Goal: Task Accomplishment & Management: Use online tool/utility

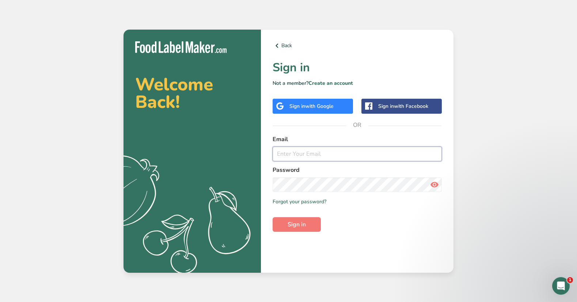
type input "[PERSON_NAME][EMAIL_ADDRESS][DOMAIN_NAME]"
click at [303, 225] on span "Sign in" at bounding box center [297, 224] width 18 height 9
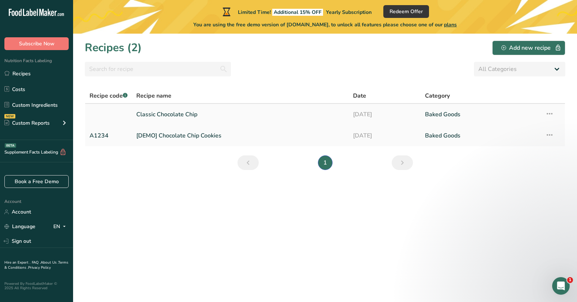
click at [193, 115] on link "Classic Chocolate Chip" at bounding box center [240, 114] width 208 height 15
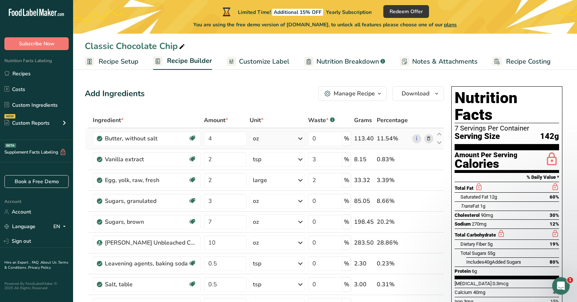
scroll to position [0, 0]
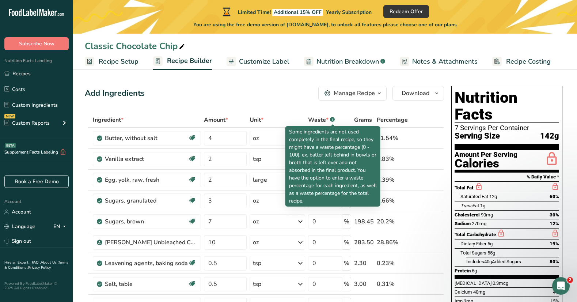
click at [331, 118] on rect at bounding box center [332, 119] width 5 height 5
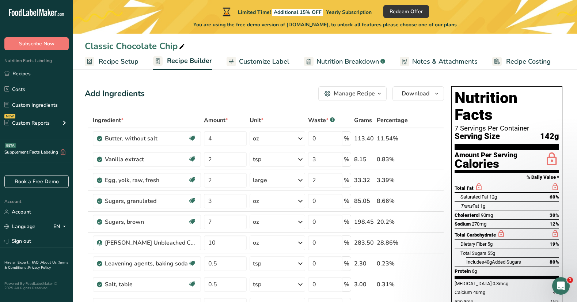
scroll to position [0, 0]
click at [523, 63] on span "Recipe Costing" at bounding box center [528, 62] width 45 height 10
select select "1"
select select "5"
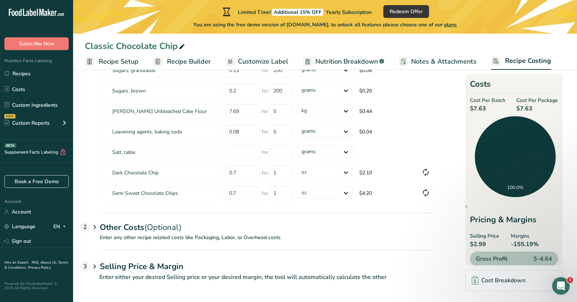
scroll to position [134, 0]
click at [254, 259] on div "Selling Price & Margin 3" at bounding box center [267, 260] width 334 height 21
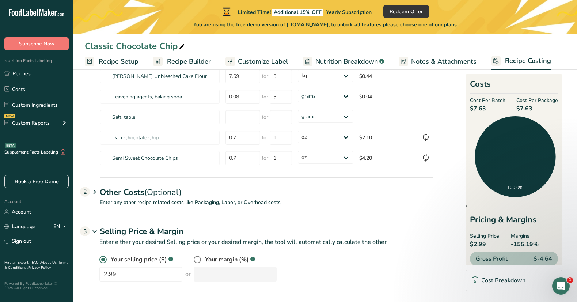
scroll to position [170, 0]
click at [197, 259] on span at bounding box center [197, 259] width 7 height 7
click at [197, 259] on input "radio" at bounding box center [196, 259] width 5 height 5
radio input "true"
radio input "false"
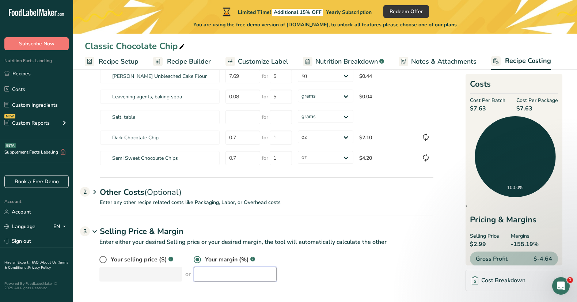
drag, startPoint x: 213, startPoint y: 273, endPoint x: 218, endPoint y: 273, distance: 4.4
click at [214, 273] on input "number" at bounding box center [235, 274] width 83 height 15
type input "60"
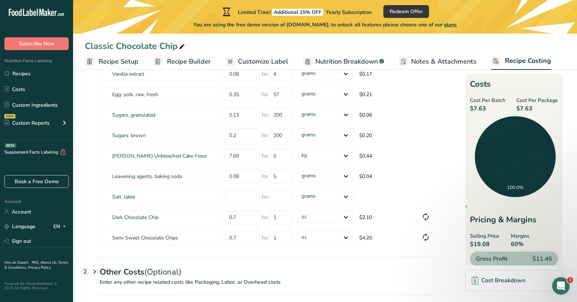
scroll to position [90, 0]
